Goal: Task Accomplishment & Management: Manage account settings

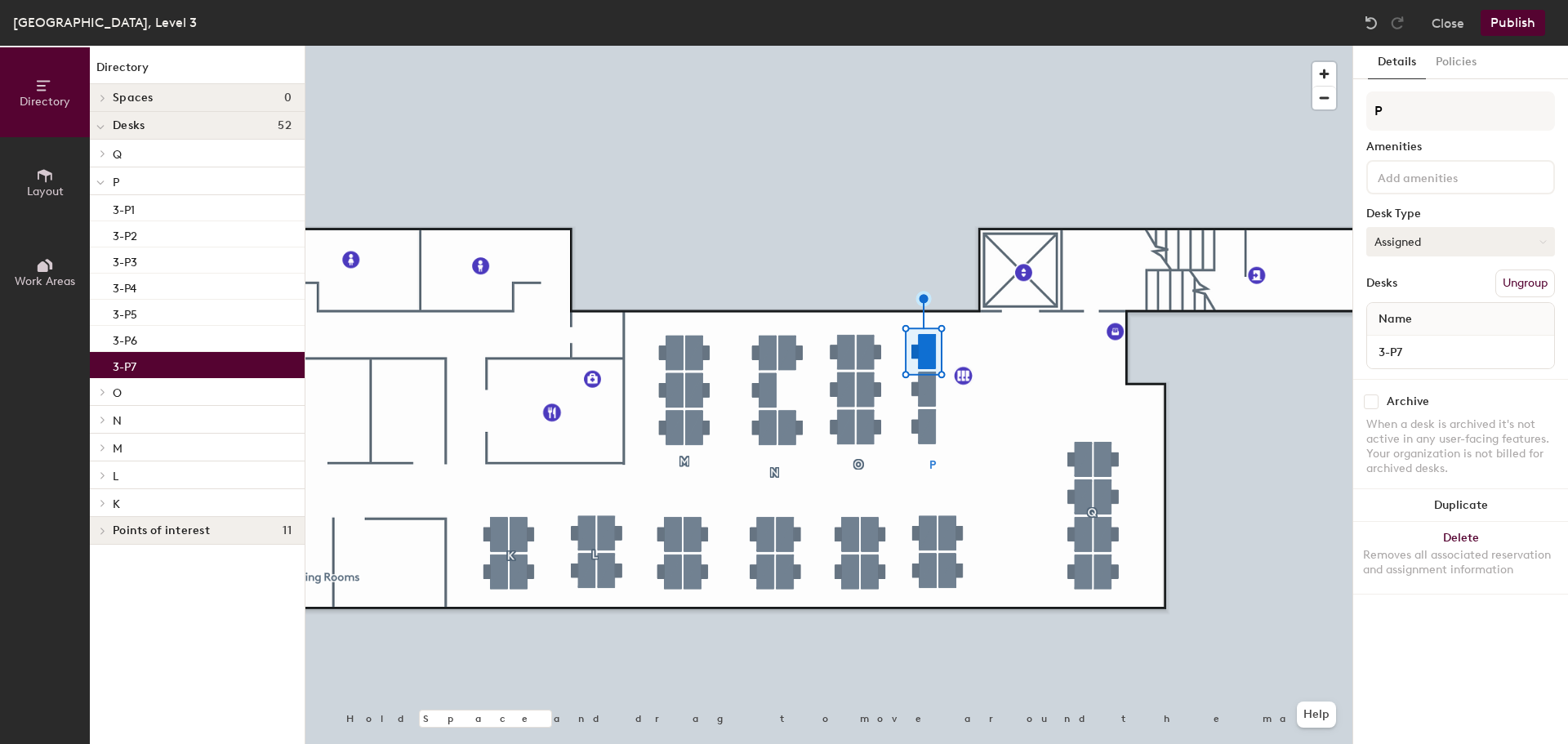
click at [1448, 237] on button "Assigned" at bounding box center [1461, 241] width 188 height 29
click at [1417, 336] on div "Hoteled" at bounding box center [1448, 342] width 163 height 25
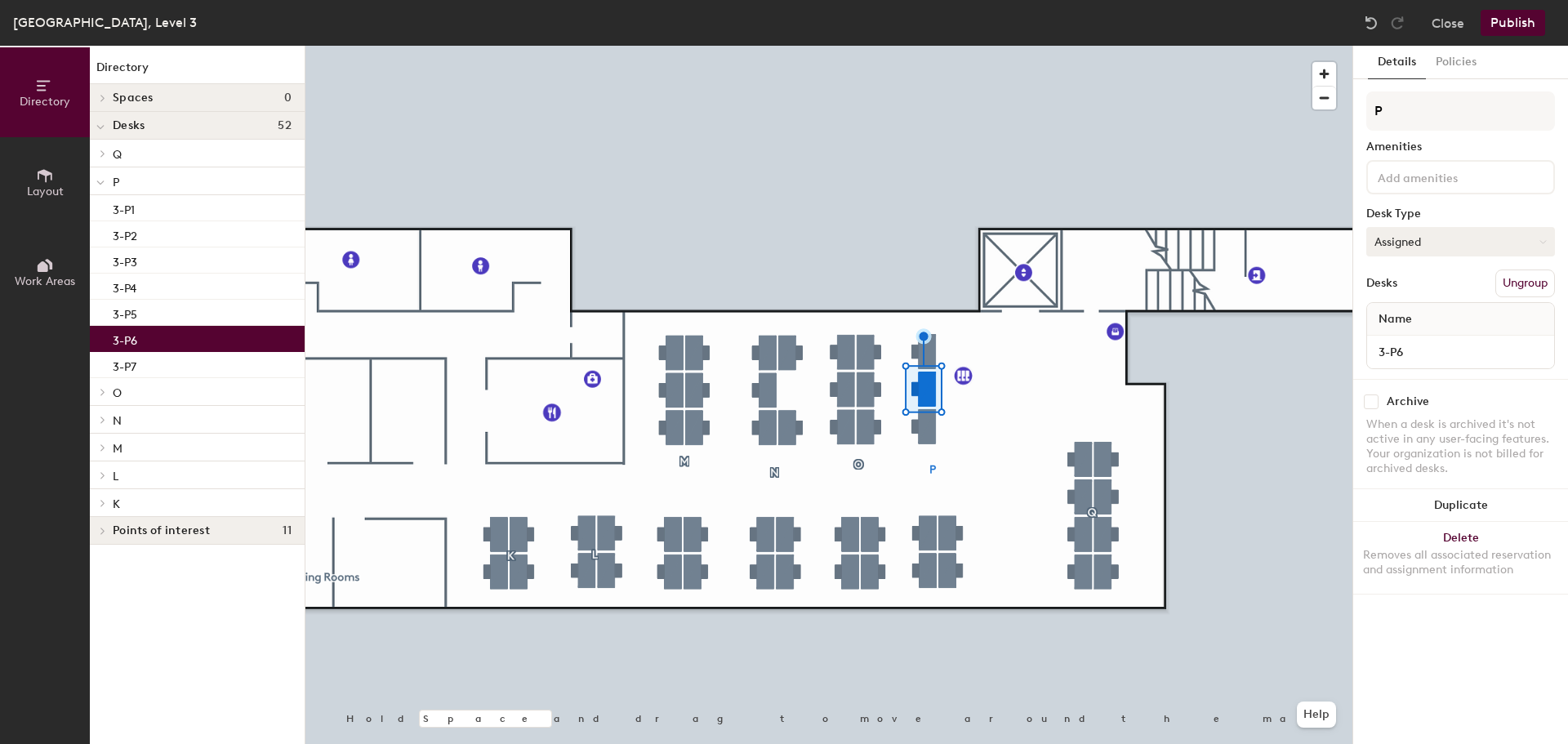
click at [1476, 232] on button "Assigned" at bounding box center [1461, 241] width 188 height 29
click at [1404, 338] on div "Hoteled" at bounding box center [1448, 342] width 163 height 25
click at [1512, 22] on button "Publish" at bounding box center [1513, 23] width 64 height 26
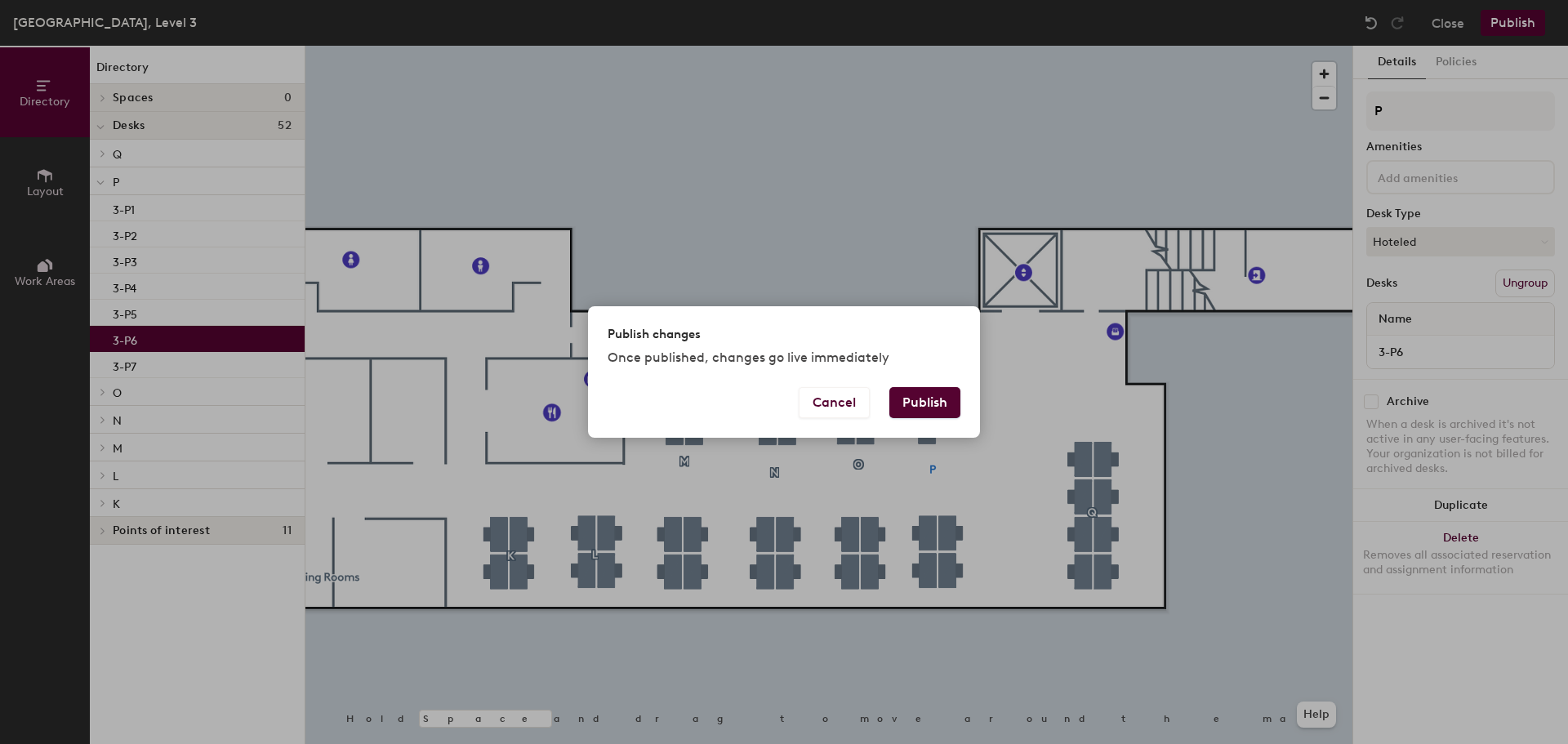
click at [934, 399] on button "Publish" at bounding box center [924, 402] width 71 height 31
